Goal: Find specific page/section: Find specific page/section

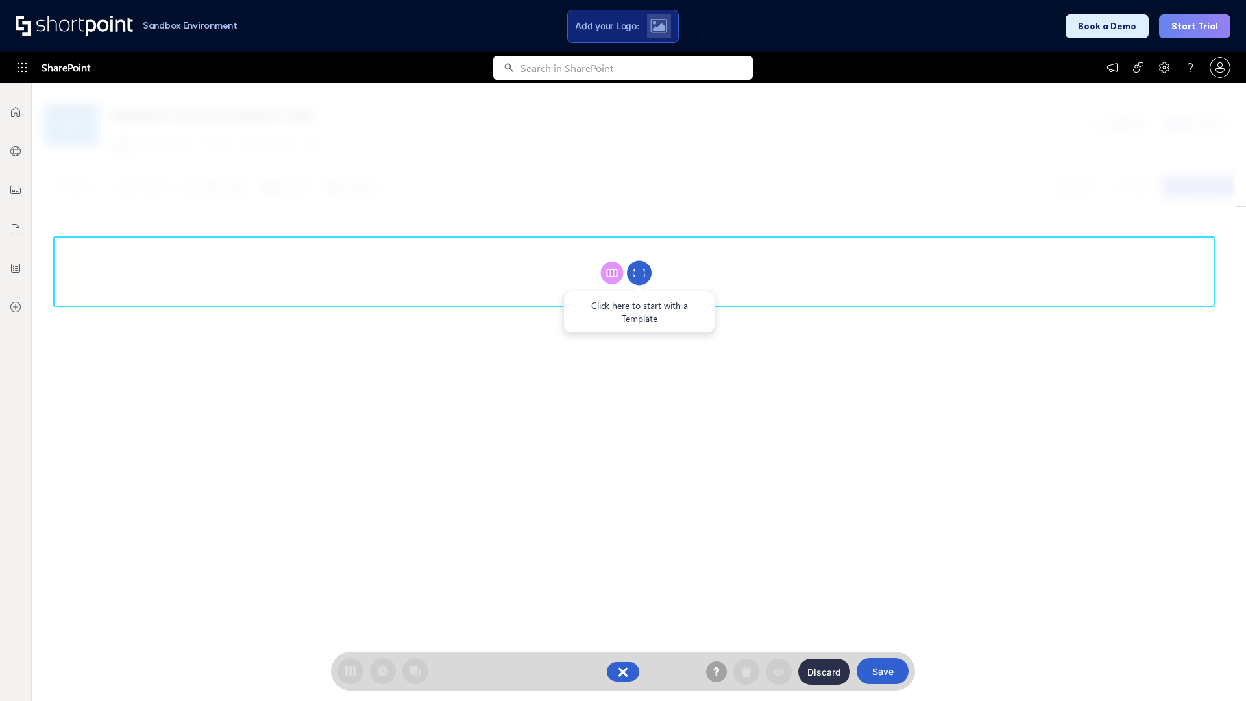
click at [639, 273] on circle at bounding box center [639, 273] width 25 height 25
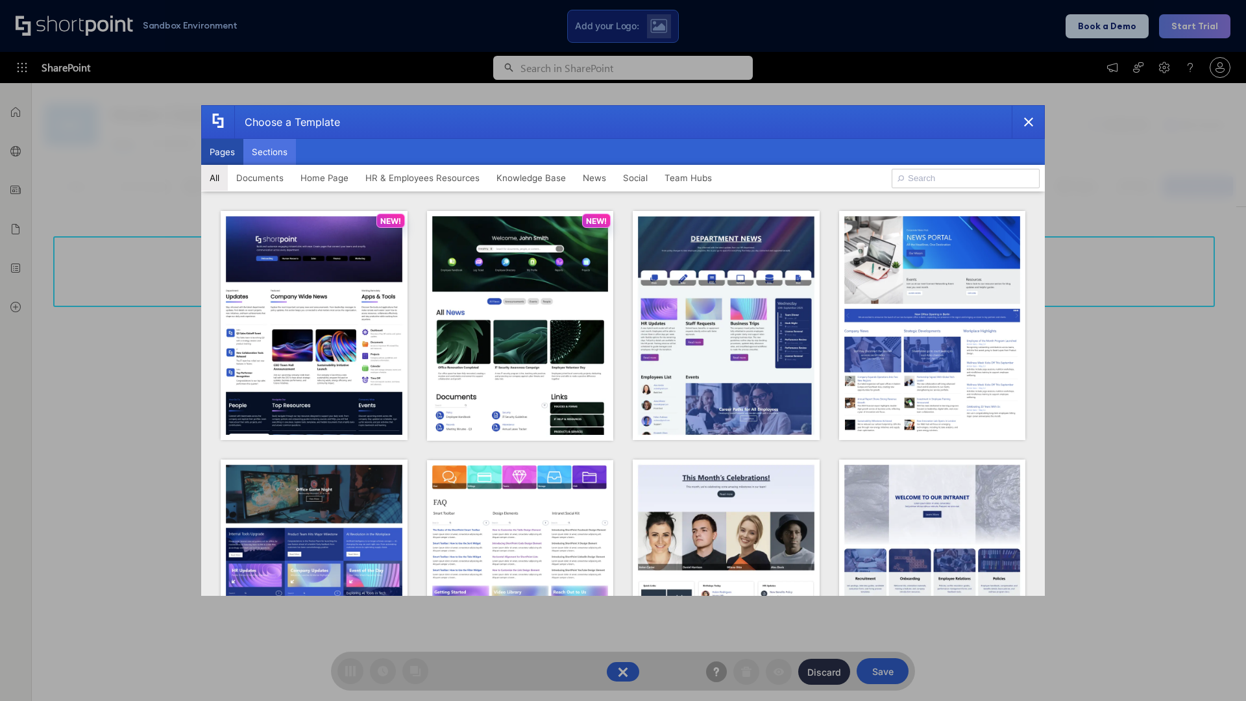
click at [269, 152] on button "Sections" at bounding box center [269, 152] width 53 height 26
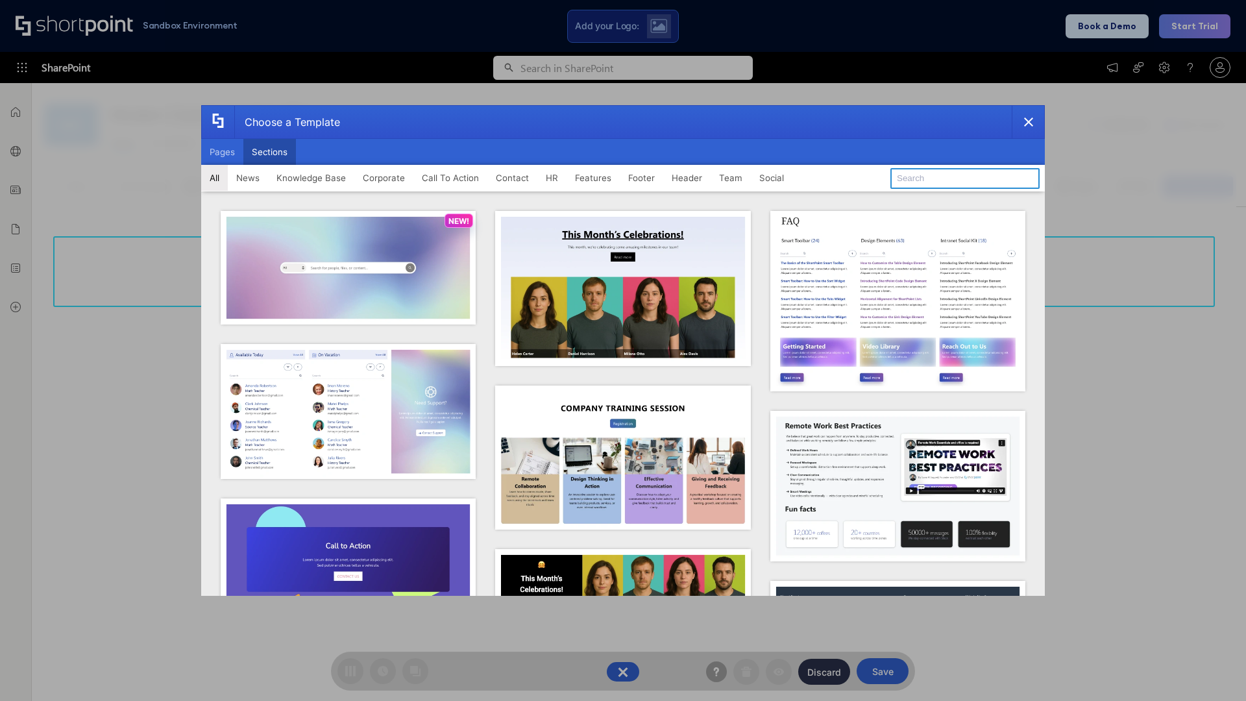
type input "Articles"
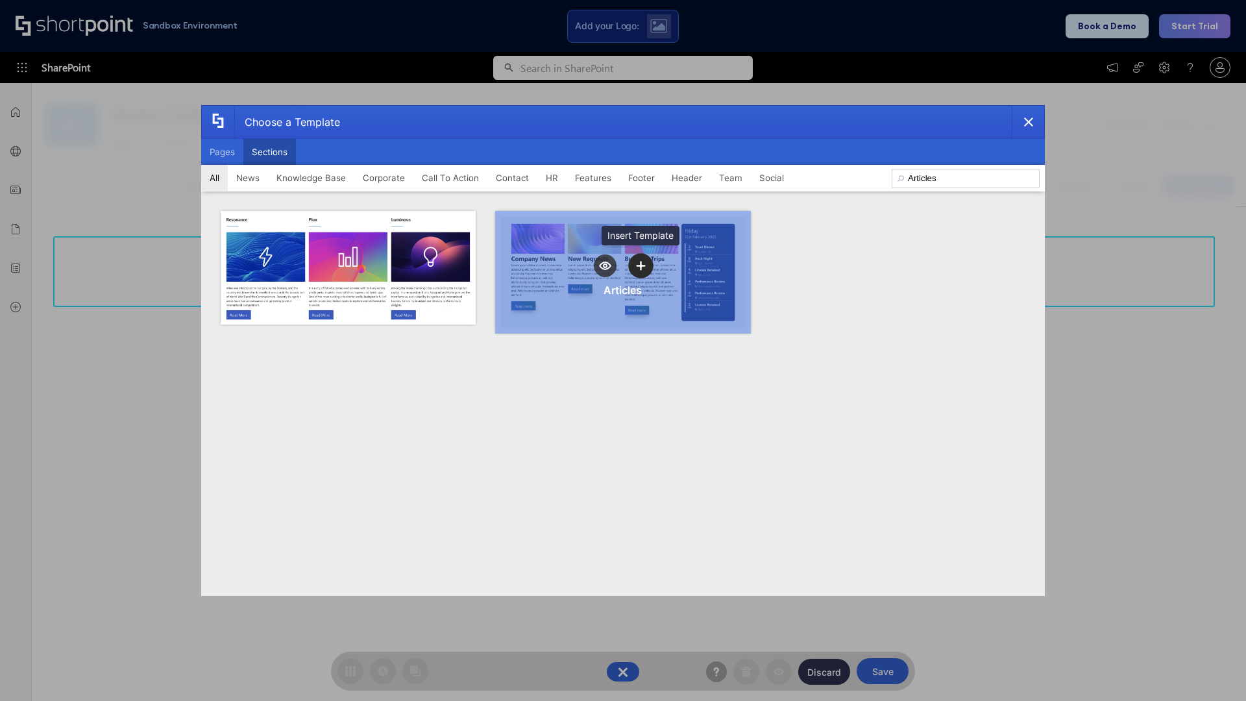
click at [640, 265] on icon "template selector" at bounding box center [640, 265] width 9 height 9
